Goal: Navigation & Orientation: Understand site structure

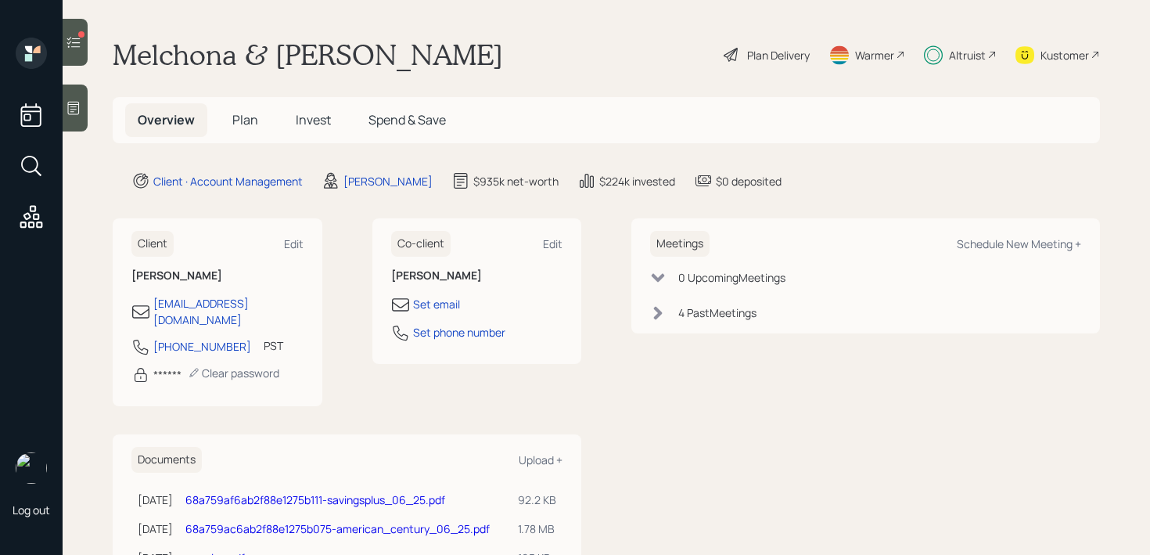
click at [243, 117] on span "Plan" at bounding box center [245, 119] width 26 height 17
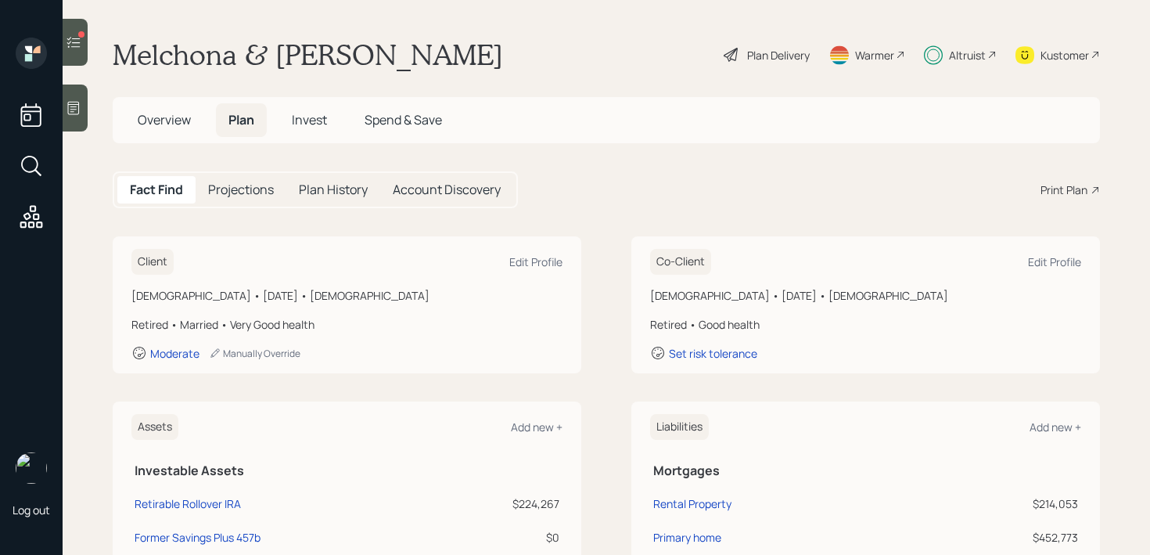
click at [185, 128] on span "Overview" at bounding box center [164, 119] width 53 height 17
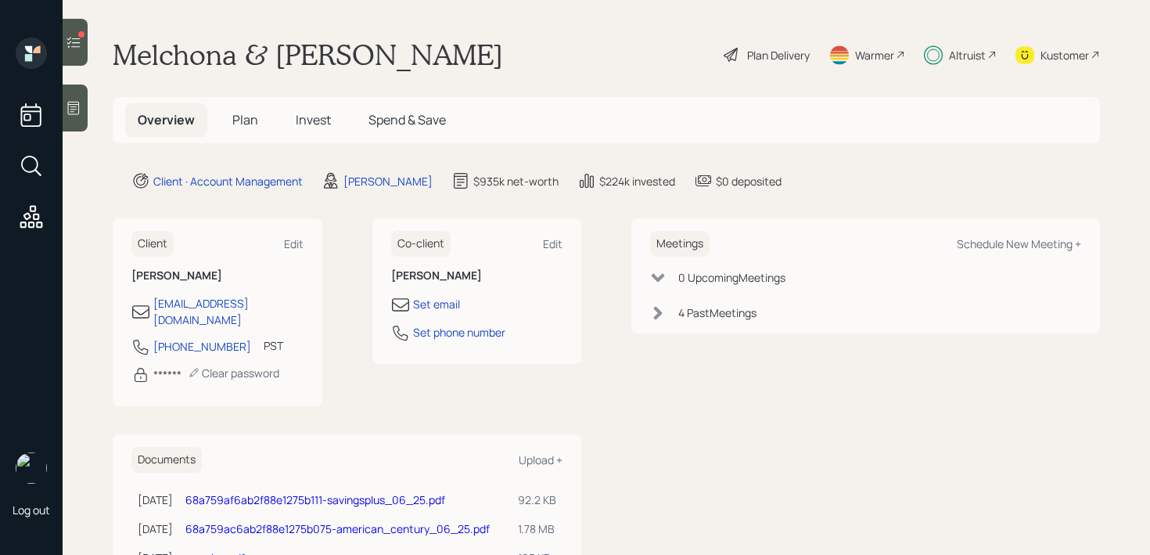
click at [250, 128] on span "Plan" at bounding box center [245, 119] width 26 height 17
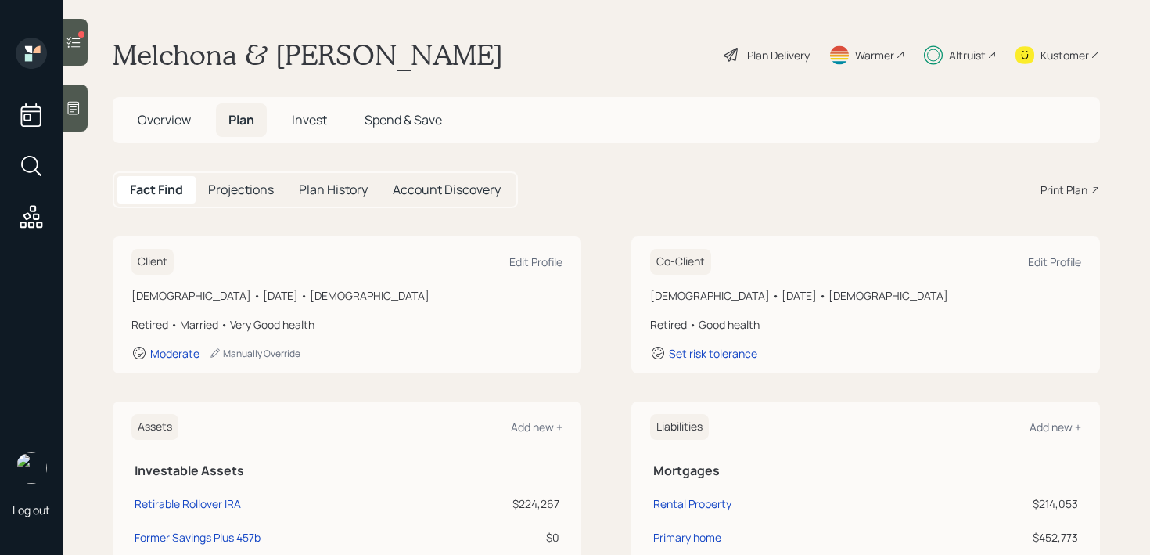
click at [452, 195] on h5 "Account Discovery" at bounding box center [447, 189] width 108 height 15
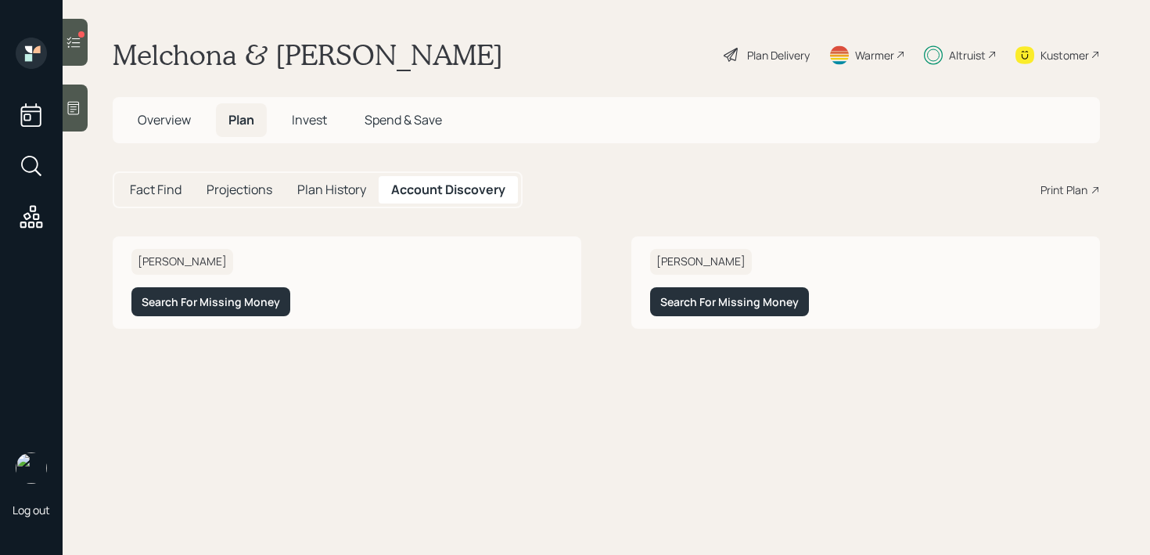
click at [416, 120] on span "Spend & Save" at bounding box center [403, 119] width 77 height 17
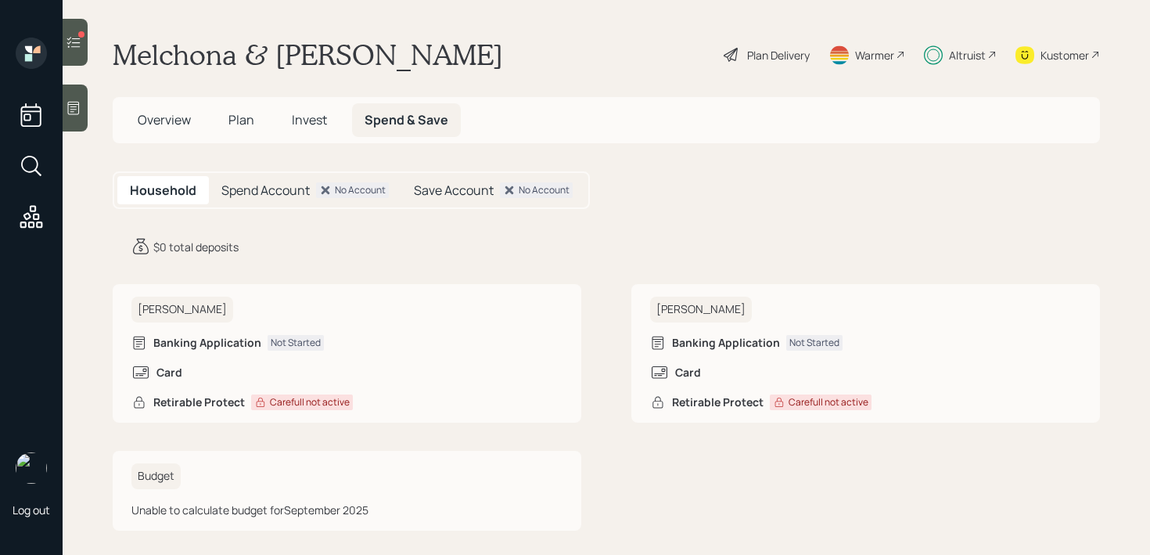
click at [323, 123] on span "Invest" at bounding box center [309, 119] width 35 height 17
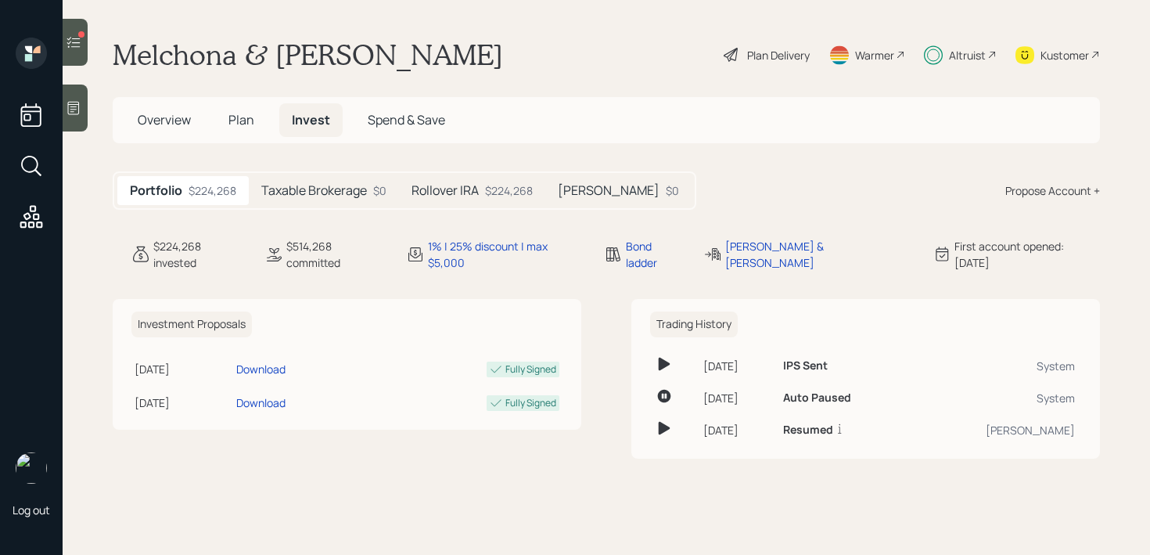
click at [169, 124] on span "Overview" at bounding box center [164, 119] width 53 height 17
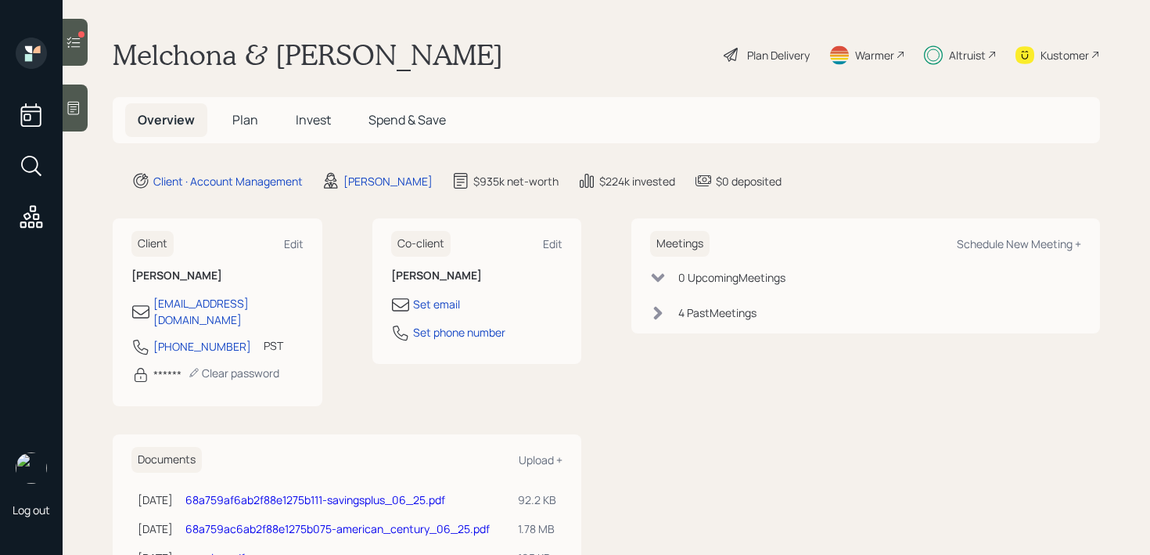
click at [79, 52] on div at bounding box center [75, 42] width 25 height 47
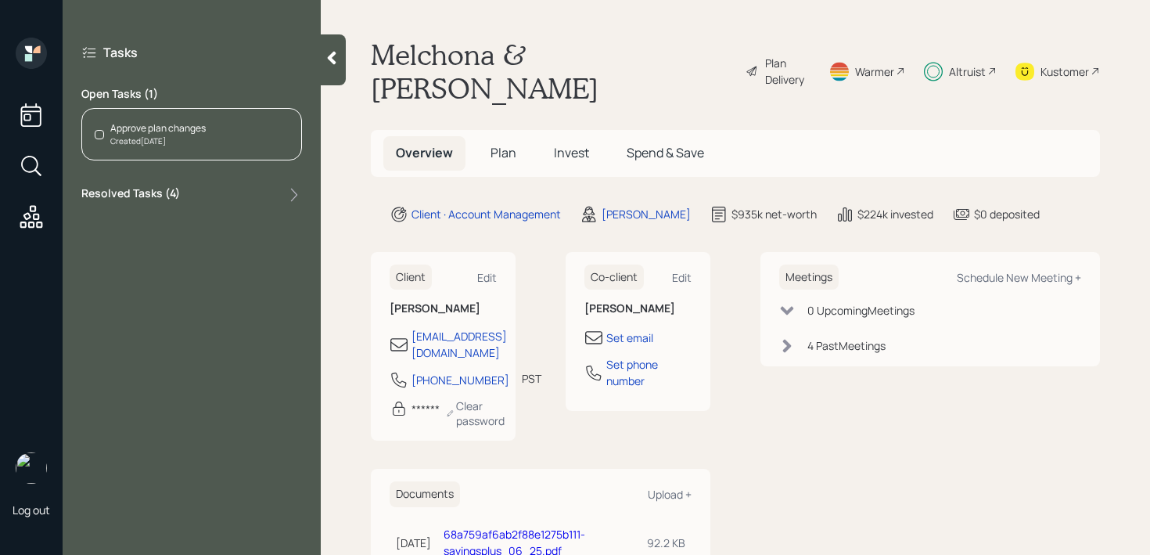
click at [294, 195] on icon at bounding box center [294, 195] width 16 height 16
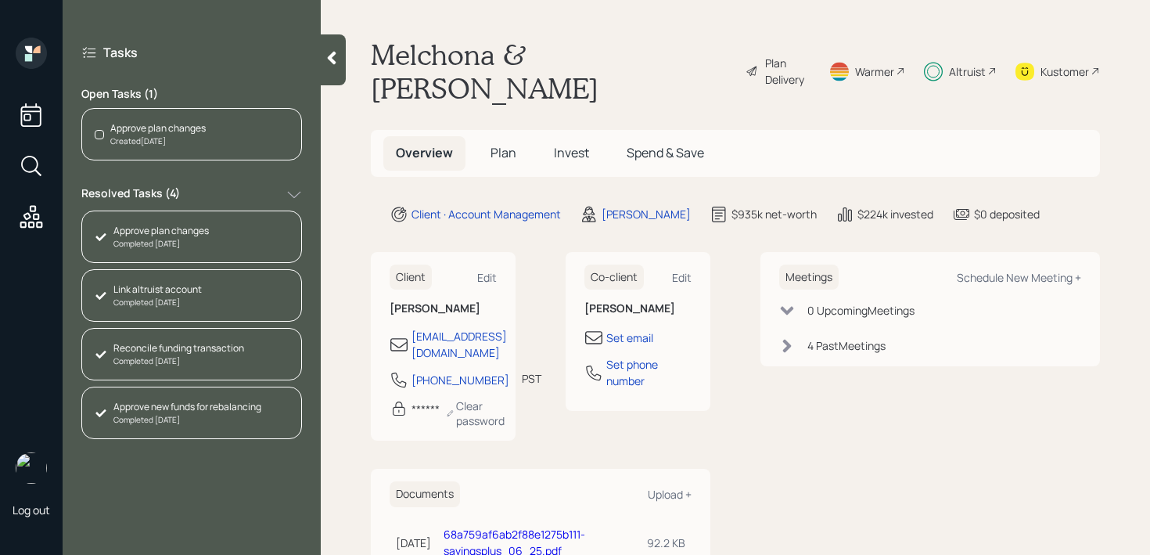
click at [333, 59] on icon at bounding box center [332, 58] width 9 height 13
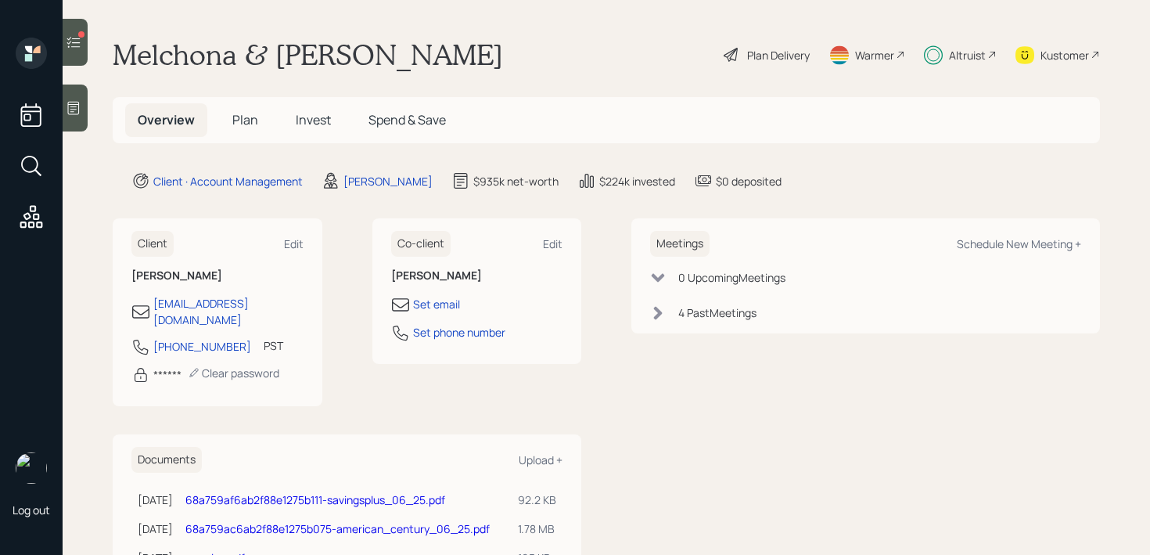
scroll to position [69, 0]
click at [1054, 60] on div "Kustomer" at bounding box center [1065, 55] width 49 height 16
